Goal: Task Accomplishment & Management: Complete application form

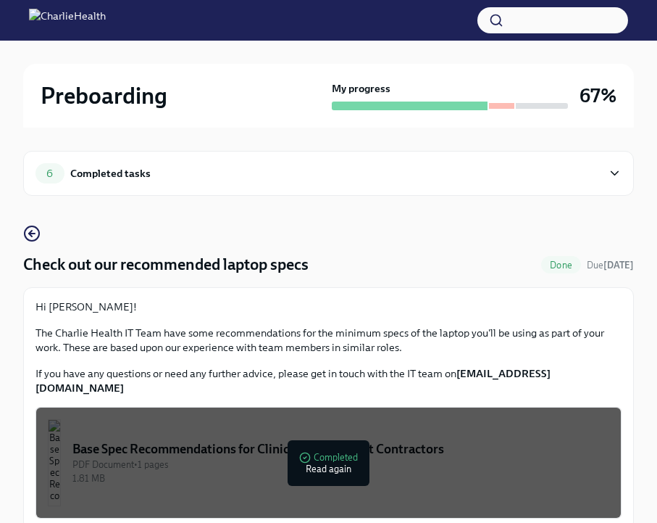
click at [88, 178] on div "Completed tasks" at bounding box center [110, 173] width 80 height 16
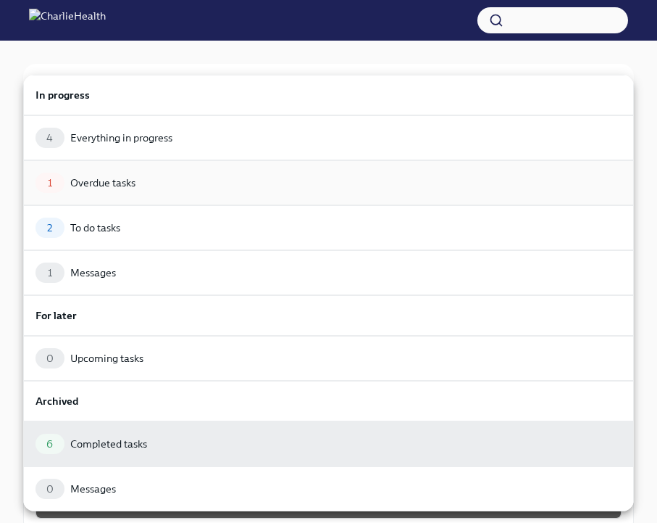
click at [128, 184] on div "Overdue tasks" at bounding box center [102, 182] width 65 height 14
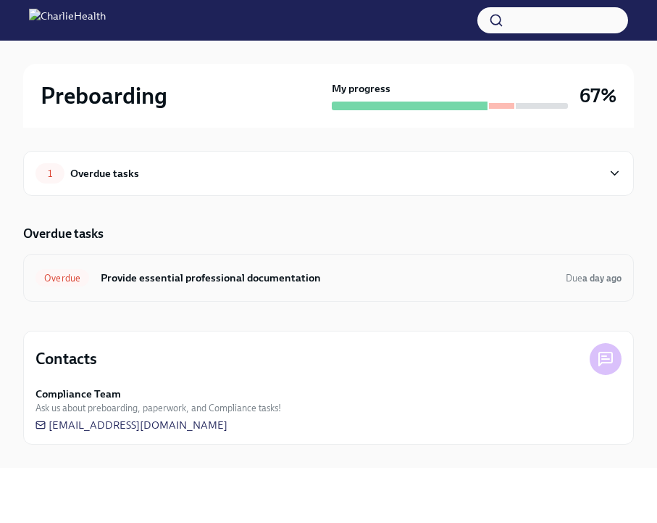
click at [200, 281] on h6 "Provide essential professional documentation" at bounding box center [328, 278] width 454 height 16
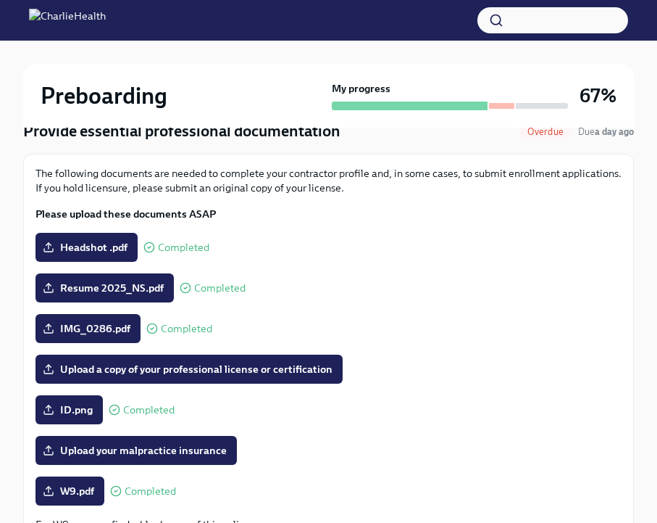
scroll to position [132, 0]
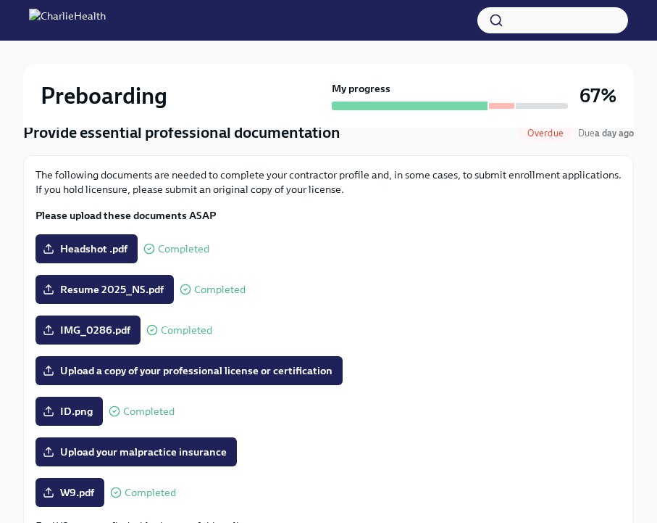
click at [107, 251] on span "Headshot .pdf" at bounding box center [87, 248] width 82 height 14
click at [0, 0] on input "Headshot .pdf" at bounding box center [0, 0] width 0 height 0
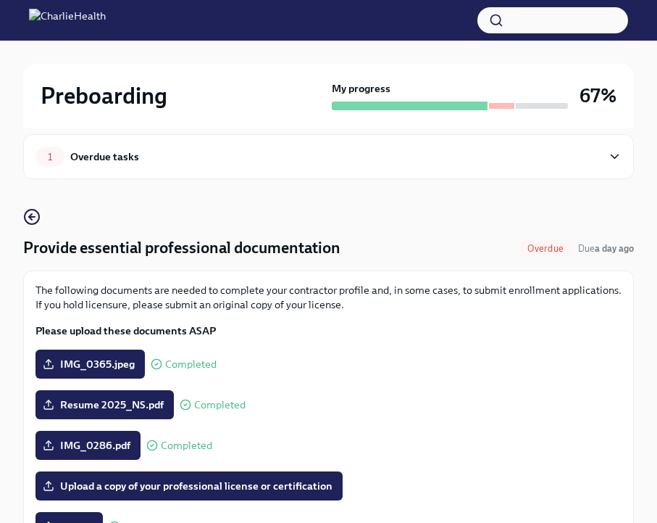
scroll to position [20, 0]
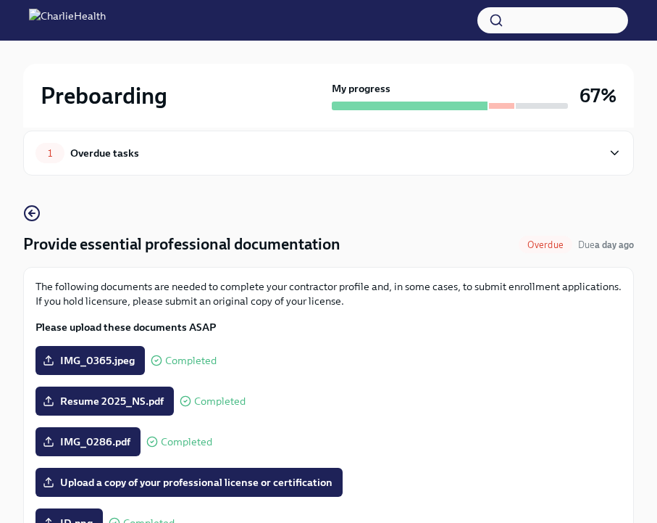
click at [619, 149] on icon at bounding box center [615, 153] width 14 height 14
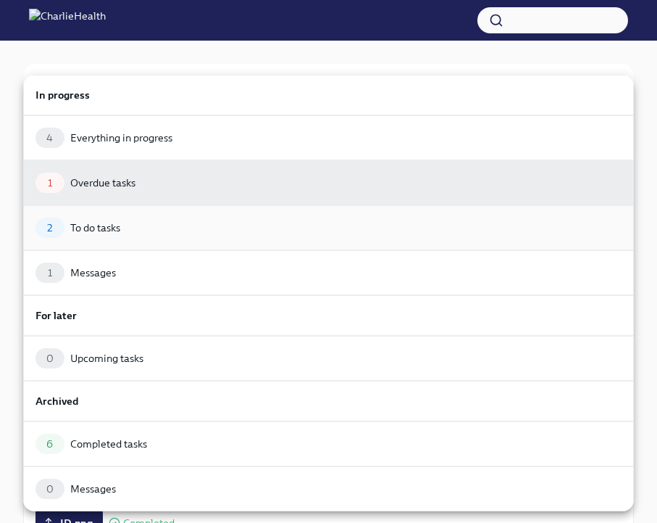
click at [141, 234] on div "2 To do tasks" at bounding box center [329, 227] width 586 height 20
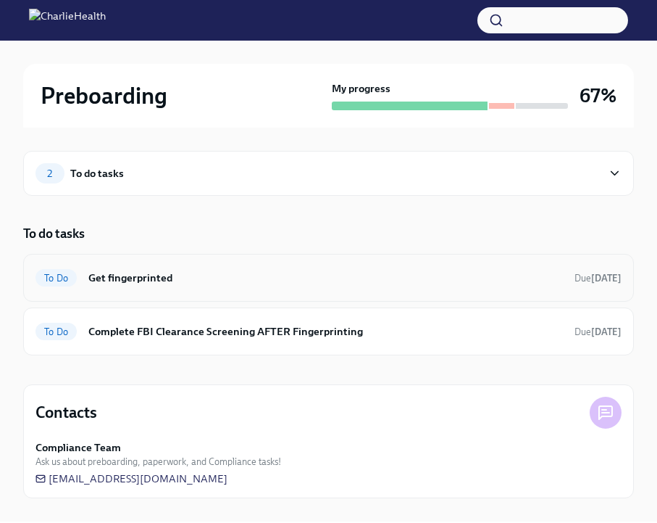
click at [113, 285] on h6 "Get fingerprinted" at bounding box center [325, 278] width 475 height 16
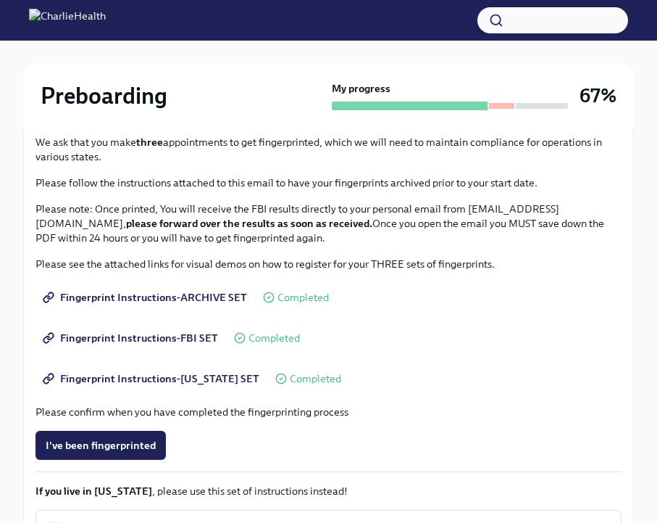
scroll to position [174, 0]
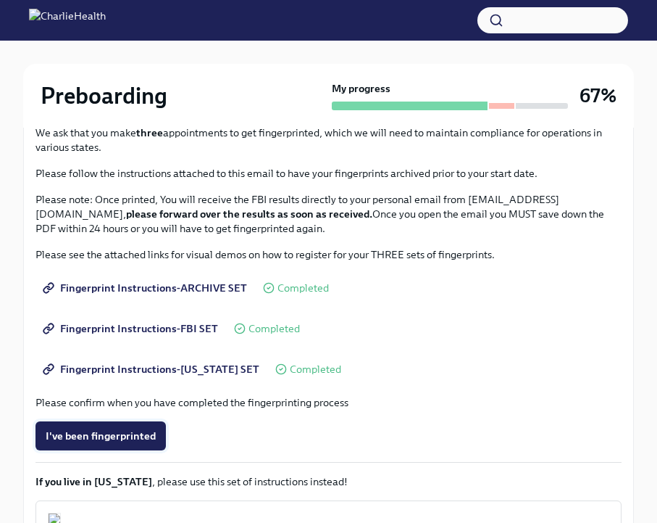
click at [104, 433] on span "I've been fingerprinted" at bounding box center [101, 435] width 110 height 14
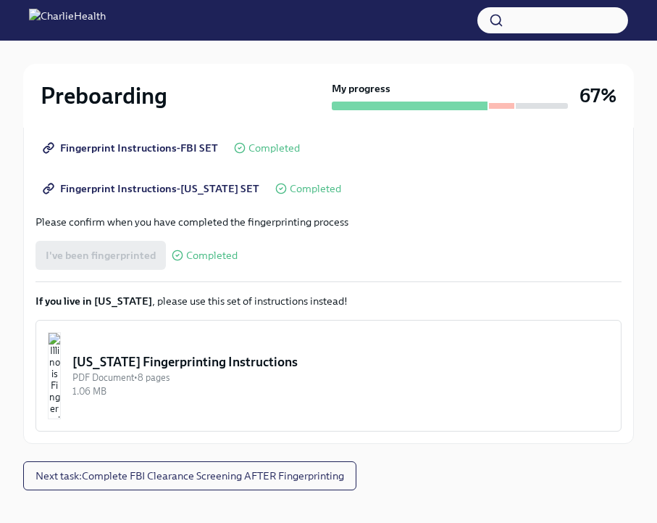
scroll to position [354, 0]
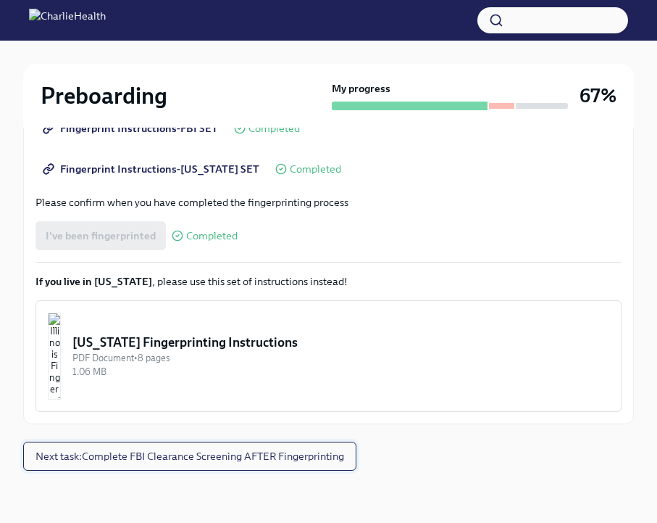
click at [232, 464] on button "Next task : Complete FBI Clearance Screening AFTER Fingerprinting" at bounding box center [189, 455] width 333 height 29
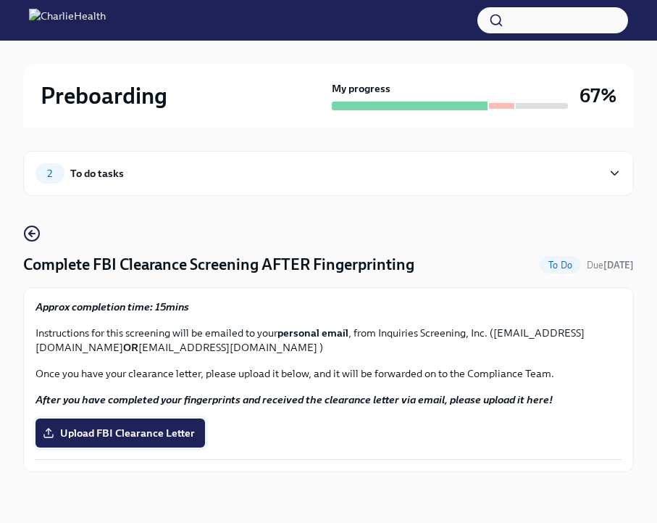
click at [196, 438] on label "Upload FBI Clearance Letter" at bounding box center [121, 432] width 170 height 29
click at [0, 0] on input "Upload FBI Clearance Letter" at bounding box center [0, 0] width 0 height 0
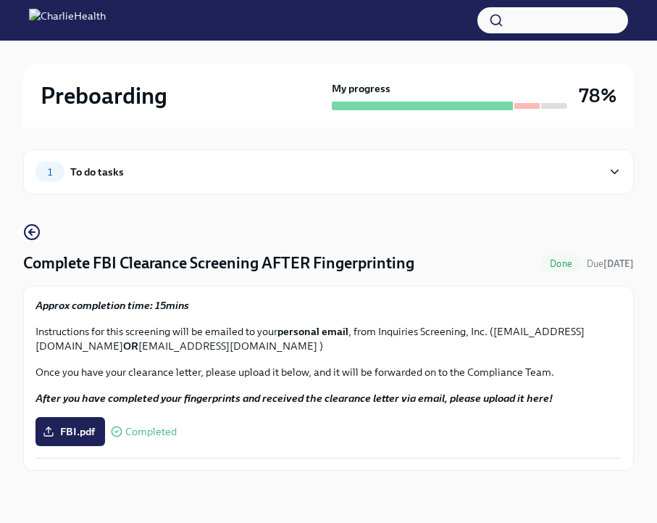
scroll to position [1, 0]
click at [91, 431] on span "FBI.pdf" at bounding box center [70, 431] width 49 height 14
click at [0, 0] on input "FBI.pdf" at bounding box center [0, 0] width 0 height 0
click at [91, 175] on div "To do tasks" at bounding box center [97, 172] width 54 height 16
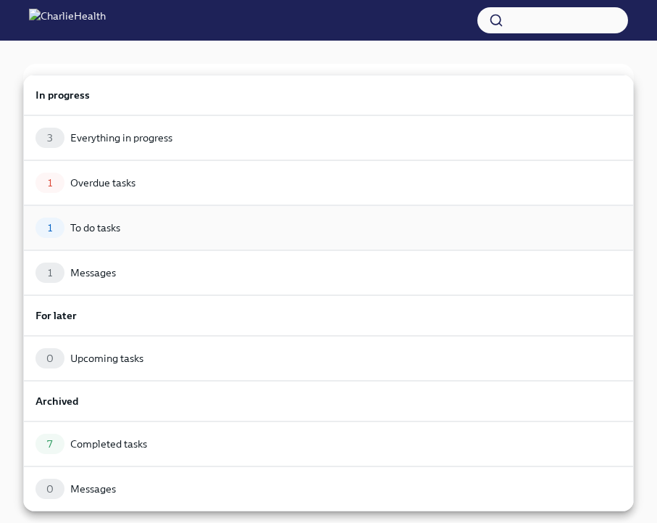
click at [107, 226] on div "To do tasks" at bounding box center [95, 227] width 50 height 14
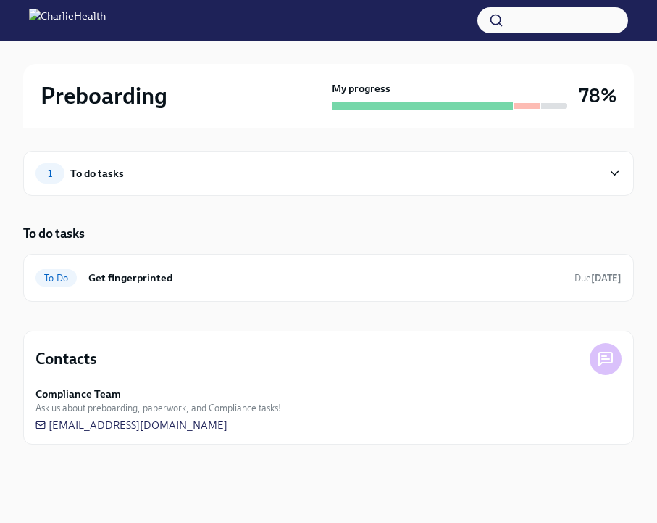
click at [97, 187] on div "1 To do tasks" at bounding box center [328, 173] width 611 height 45
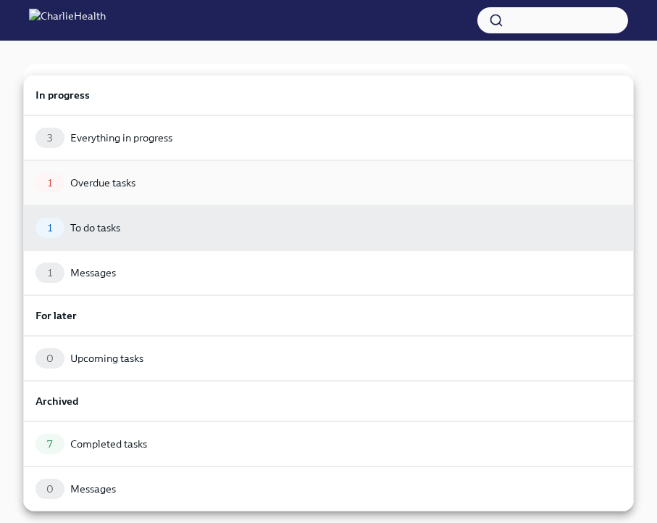
click at [101, 183] on div "Overdue tasks" at bounding box center [102, 182] width 65 height 14
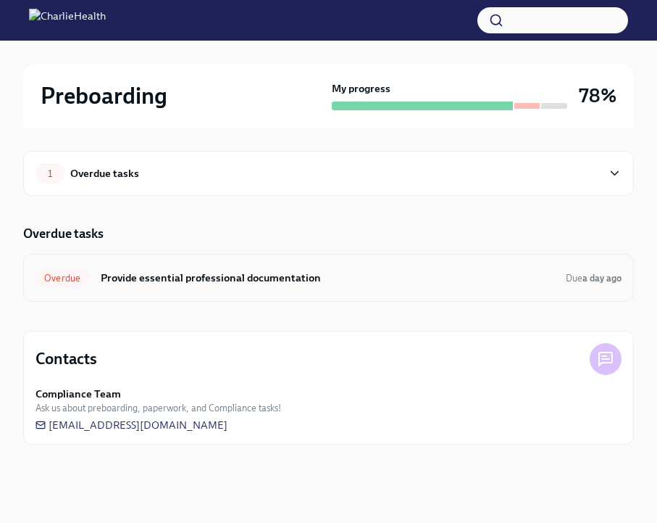
click at [119, 283] on h6 "Provide essential professional documentation" at bounding box center [328, 278] width 454 height 16
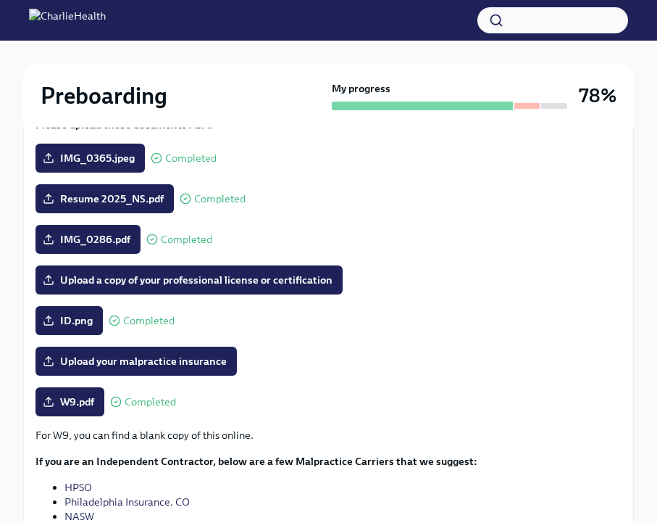
scroll to position [244, 0]
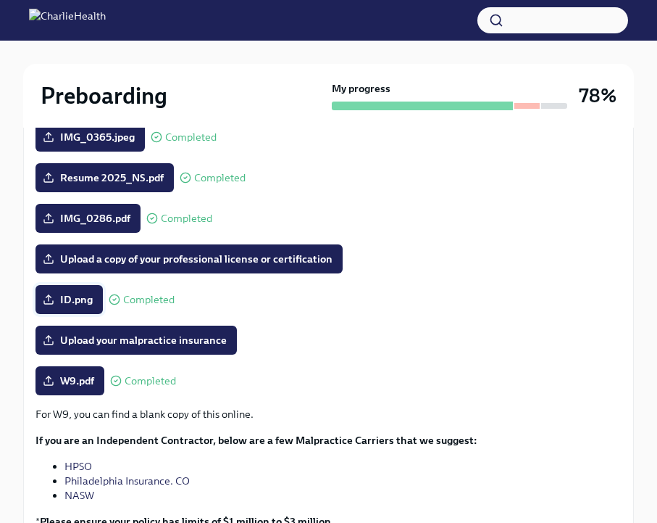
click at [77, 295] on span "ID.png" at bounding box center [69, 299] width 47 height 14
click at [0, 0] on input "ID.png" at bounding box center [0, 0] width 0 height 0
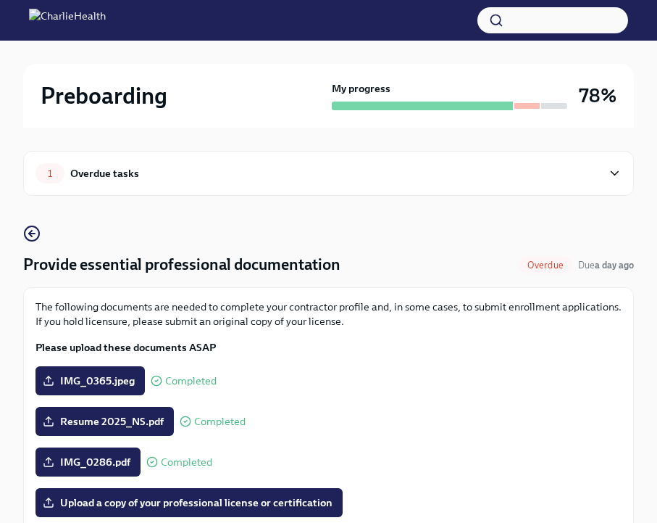
scroll to position [0, 0]
click at [115, 100] on h2 "Preboarding" at bounding box center [104, 95] width 127 height 29
click at [81, 24] on img at bounding box center [67, 20] width 77 height 23
click at [35, 230] on icon "button" at bounding box center [31, 233] width 17 height 17
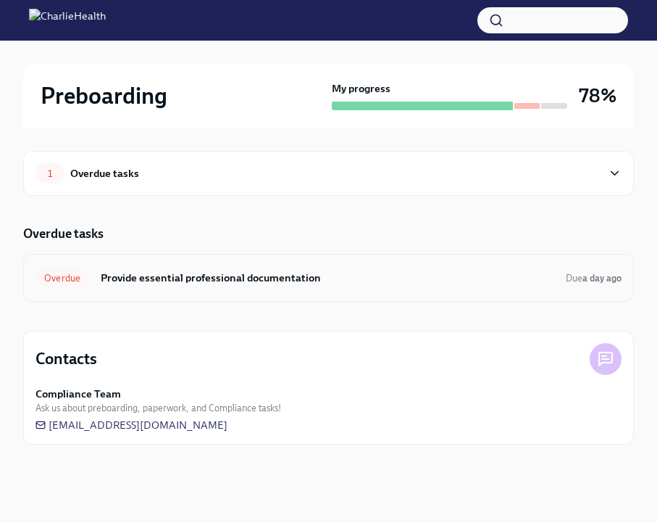
click at [200, 278] on h6 "Provide essential professional documentation" at bounding box center [328, 278] width 454 height 16
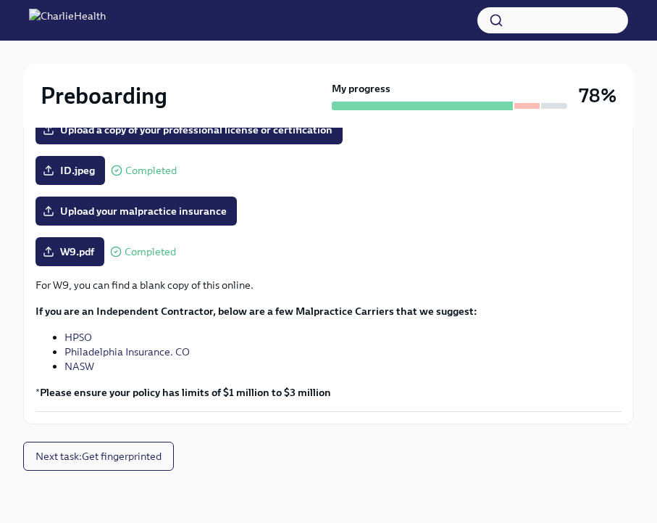
scroll to position [373, 0]
click at [150, 463] on button "Next task : Get fingerprinted" at bounding box center [98, 455] width 151 height 29
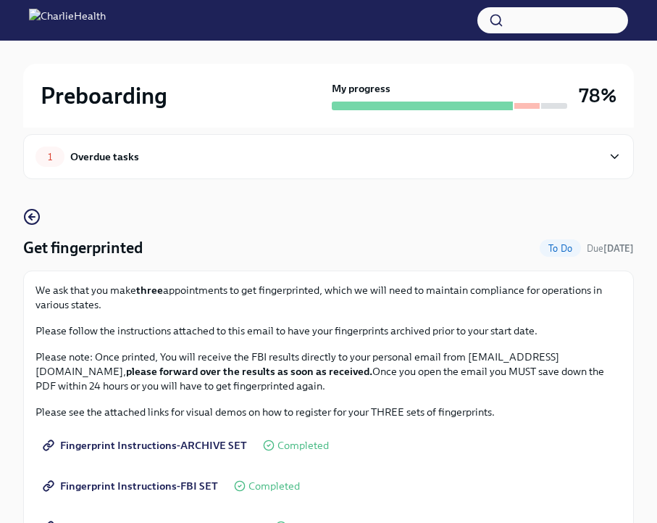
scroll to position [17, 0]
click at [560, 244] on span "To Do" at bounding box center [560, 247] width 41 height 11
click at [607, 157] on div "1 Overdue tasks" at bounding box center [329, 156] width 586 height 20
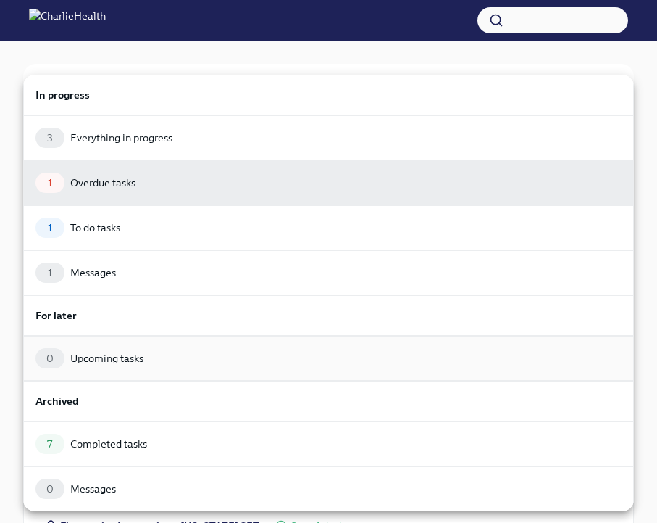
click at [138, 357] on div "Upcoming tasks" at bounding box center [106, 358] width 73 height 14
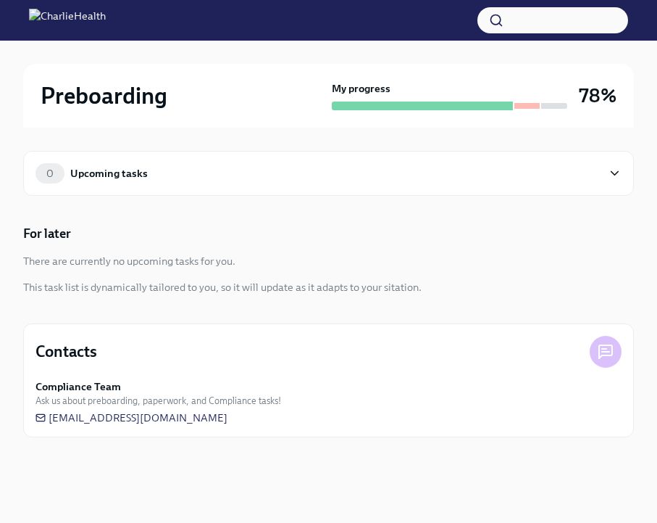
click at [597, 170] on div "0 Upcoming tasks" at bounding box center [319, 173] width 567 height 20
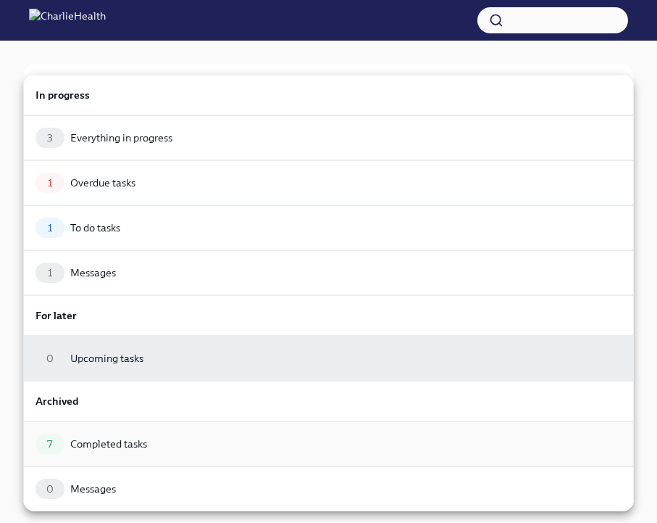
click at [152, 438] on div "7 Completed tasks" at bounding box center [329, 443] width 586 height 20
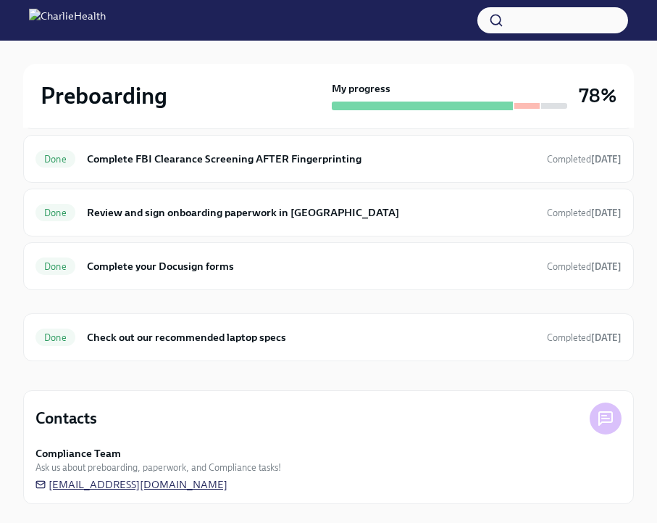
scroll to position [279, 0]
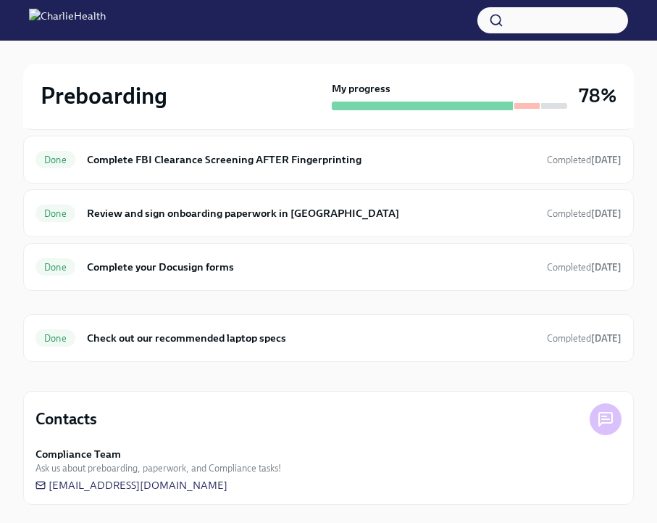
drag, startPoint x: 259, startPoint y: 490, endPoint x: 236, endPoint y: 488, distance: 23.2
click at [236, 488] on div "Compliance Team Ask us about preboarding, paperwork, and Compliance tasks! [EMA…" at bounding box center [329, 469] width 586 height 46
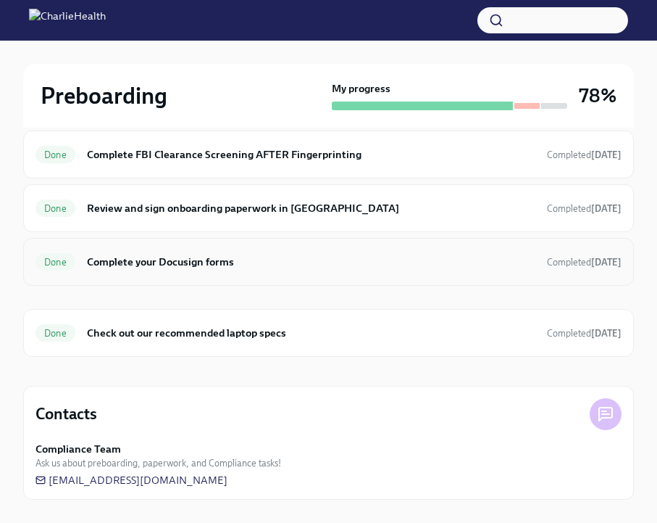
scroll to position [284, 0]
click at [257, 476] on div "Compliance Team Ask us about preboarding, paperwork, and Compliance tasks! [EMA…" at bounding box center [329, 464] width 586 height 46
drag, startPoint x: 246, startPoint y: 483, endPoint x: 46, endPoint y: 476, distance: 199.4
click at [46, 476] on div "Compliance Team Ask us about preboarding, paperwork, and Compliance tasks! [EMA…" at bounding box center [329, 464] width 586 height 46
copy span "[EMAIL_ADDRESS][DOMAIN_NAME]"
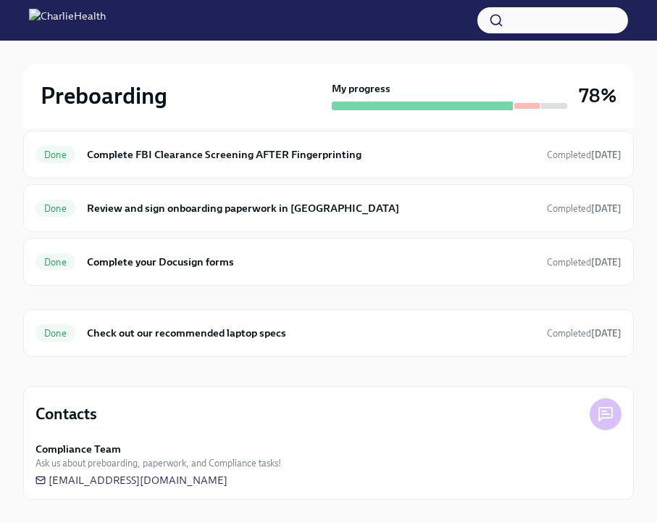
click at [602, 419] on icon at bounding box center [605, 413] width 13 height 13
click at [601, 410] on icon at bounding box center [605, 413] width 17 height 17
click at [361, 475] on div "Compliance Team Ask us about preboarding, paperwork, and Compliance tasks! [EMA…" at bounding box center [329, 464] width 586 height 46
click at [585, 414] on div "Contacts" at bounding box center [329, 414] width 586 height 32
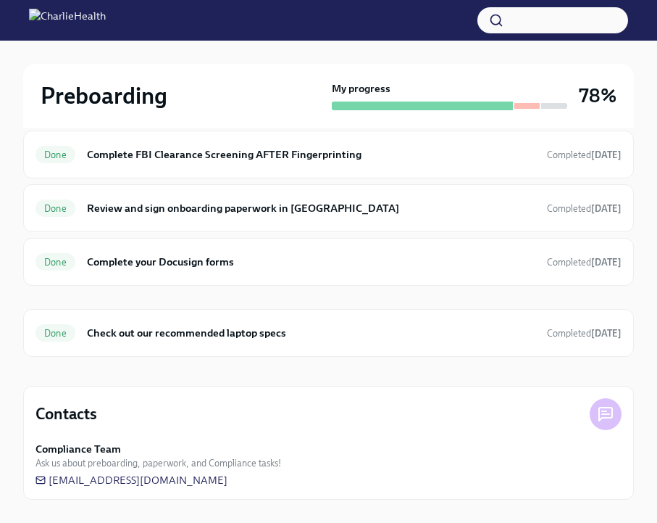
click at [603, 418] on icon at bounding box center [605, 413] width 13 height 13
click at [122, 483] on span "[EMAIL_ADDRESS][DOMAIN_NAME]" at bounding box center [132, 480] width 192 height 14
